Goal: Information Seeking & Learning: Find specific page/section

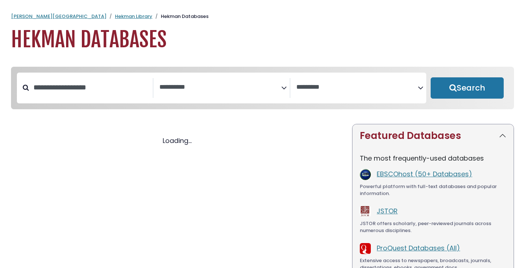
select select "Database Subject Filter"
select select "Database Vendors Filter"
select select "Database Subject Filter"
select select "Database Vendors Filter"
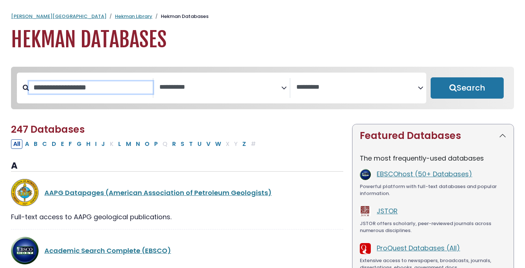
click at [127, 93] on input "Search database by title or keyword" at bounding box center [91, 88] width 124 height 12
type input "*"
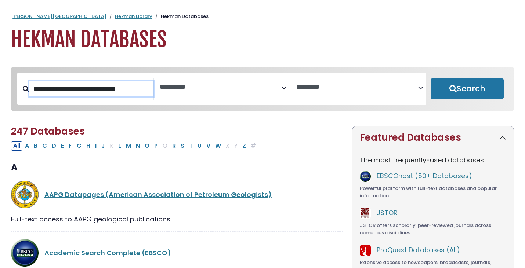
type input "**********"
click at [431, 78] on button "Search" at bounding box center [467, 88] width 73 height 21
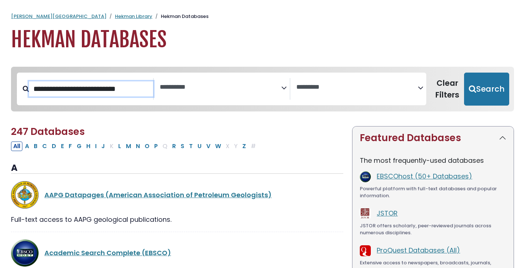
select select "Database Subject Filter"
select select "Database Vendors Filter"
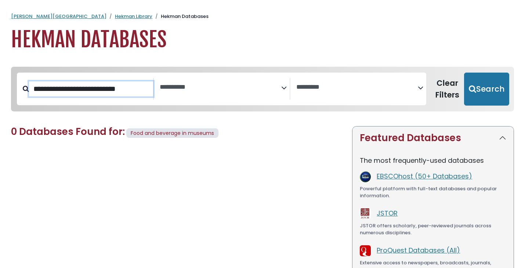
click at [149, 86] on input "**********" at bounding box center [91, 89] width 124 height 15
type input "*"
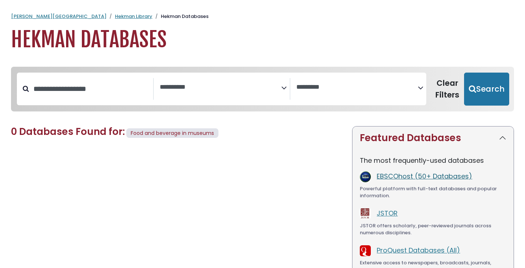
click at [404, 174] on link "EBSCOhost (50+ Databases)" at bounding box center [424, 176] width 95 height 9
